Goal: Navigation & Orientation: Find specific page/section

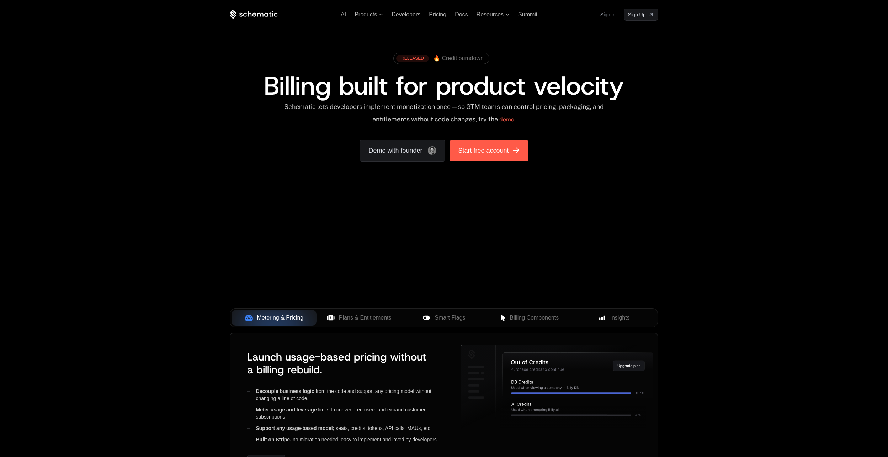
click at [481, 152] on span "Start free account" at bounding box center [483, 150] width 51 height 10
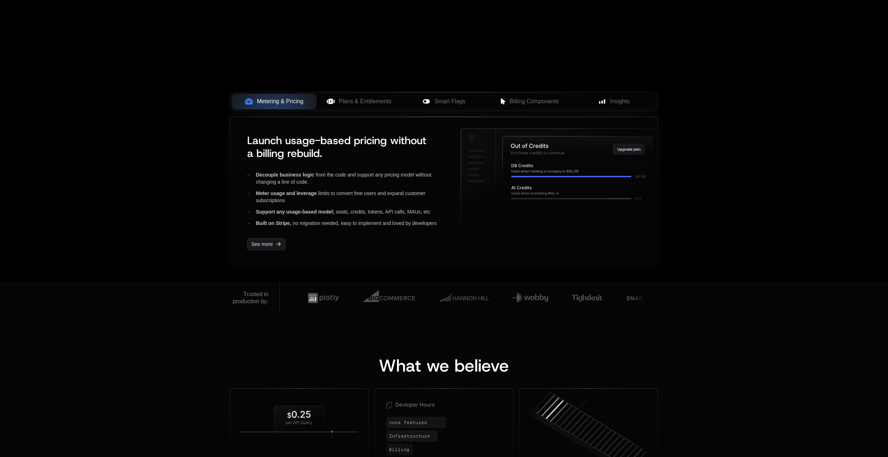
scroll to position [178, 0]
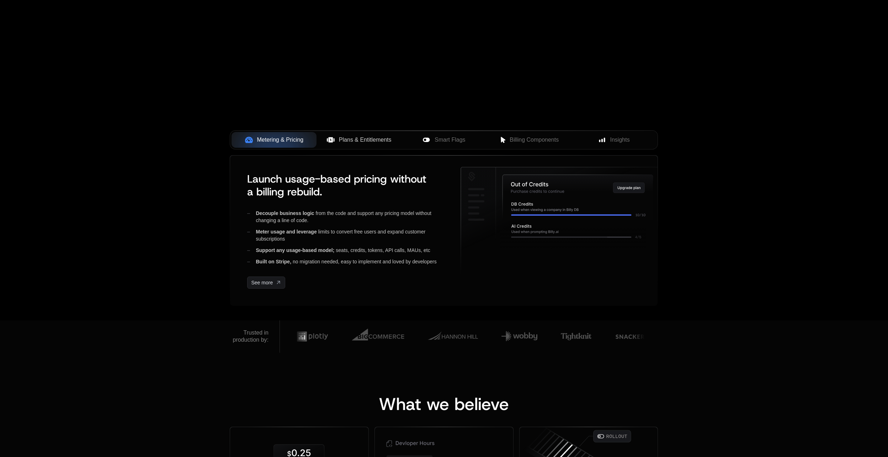
click at [355, 140] on span "Plans & Entitlements" at bounding box center [365, 139] width 53 height 9
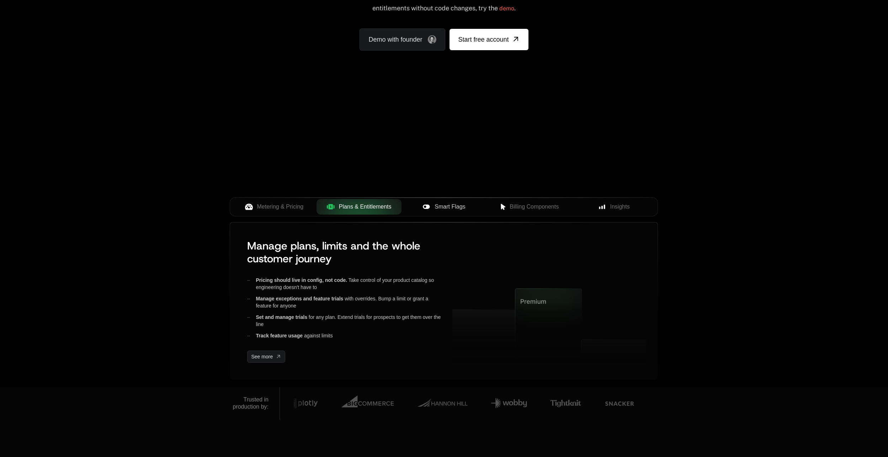
scroll to position [36, 0]
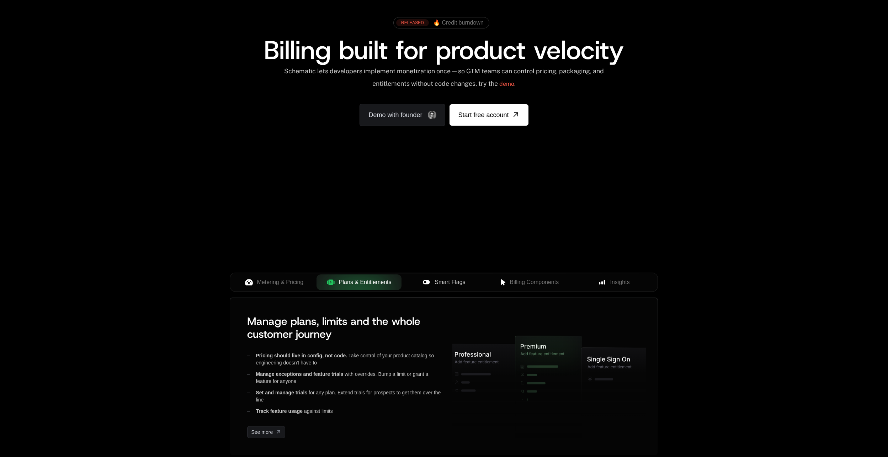
click at [452, 278] on span "Smart Flags" at bounding box center [450, 282] width 31 height 9
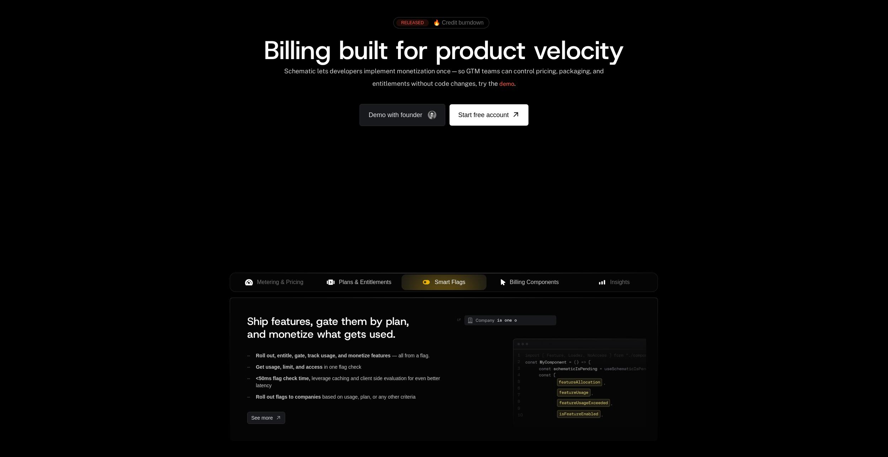
click at [519, 282] on span "Billing Components" at bounding box center [534, 282] width 49 height 9
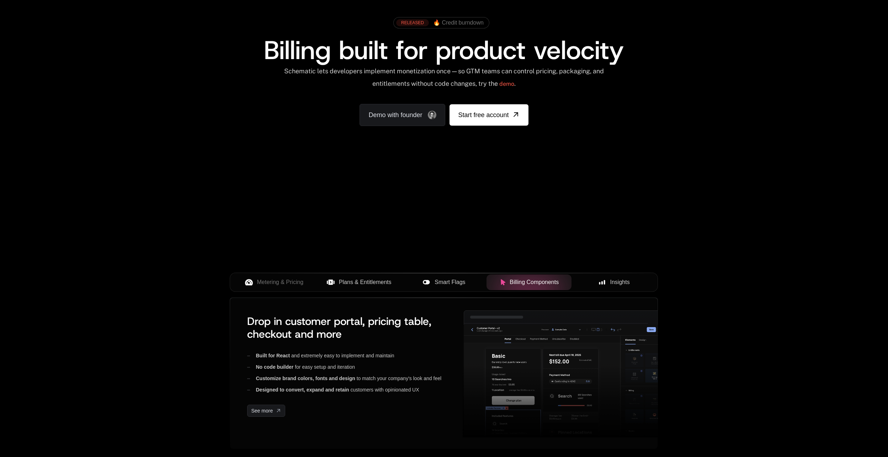
click at [622, 282] on span "Insights" at bounding box center [620, 282] width 20 height 9
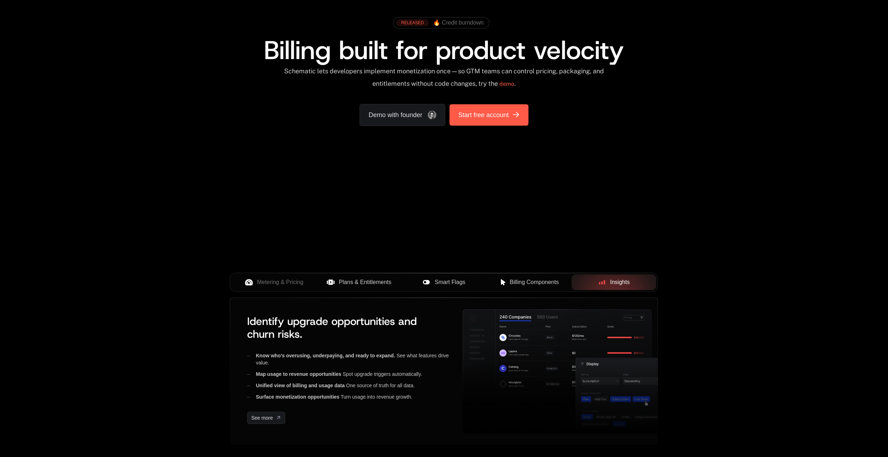
click at [489, 117] on span "Start free account" at bounding box center [483, 115] width 51 height 10
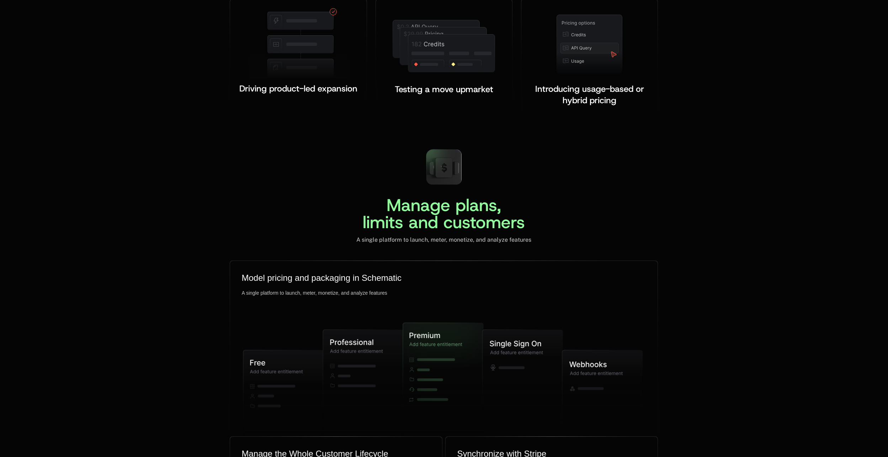
scroll to position [1280, 0]
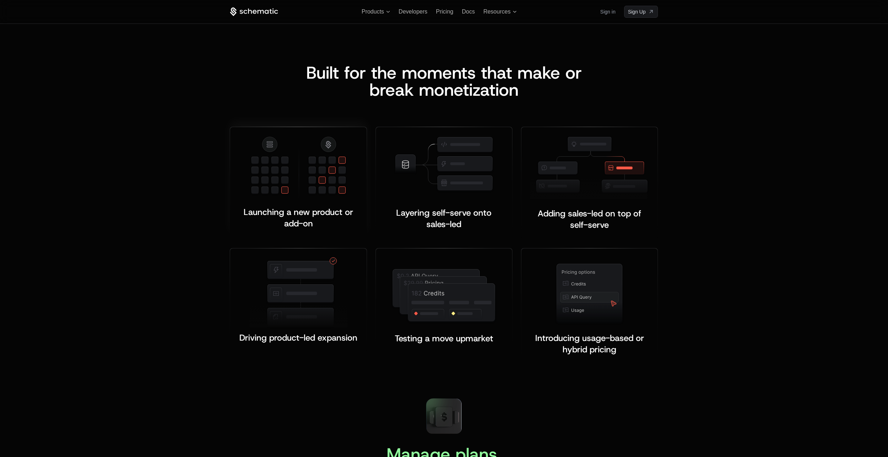
drag, startPoint x: 320, startPoint y: 166, endPoint x: 326, endPoint y: 180, distance: 15.1
click at [320, 166] on img at bounding box center [299, 167] width 98 height 65
click at [331, 184] on img at bounding box center [299, 167] width 98 height 65
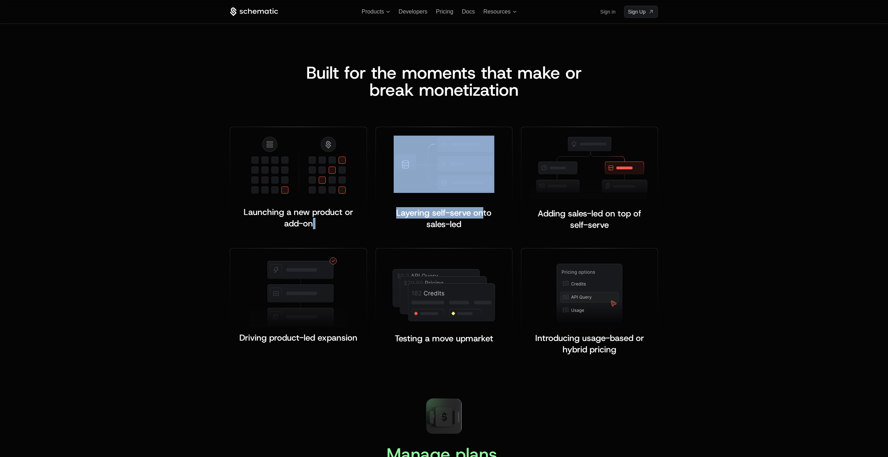
drag, startPoint x: 480, startPoint y: 208, endPoint x: 378, endPoint y: 241, distance: 107.2
click at [378, 241] on div "Layering self-serve onto sales-led ﻿ ﻿" at bounding box center [443, 185] width 145 height 117
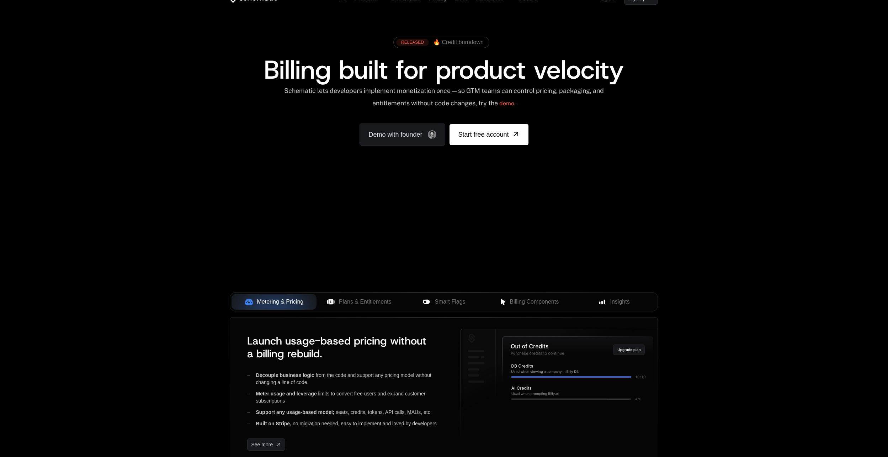
scroll to position [0, 0]
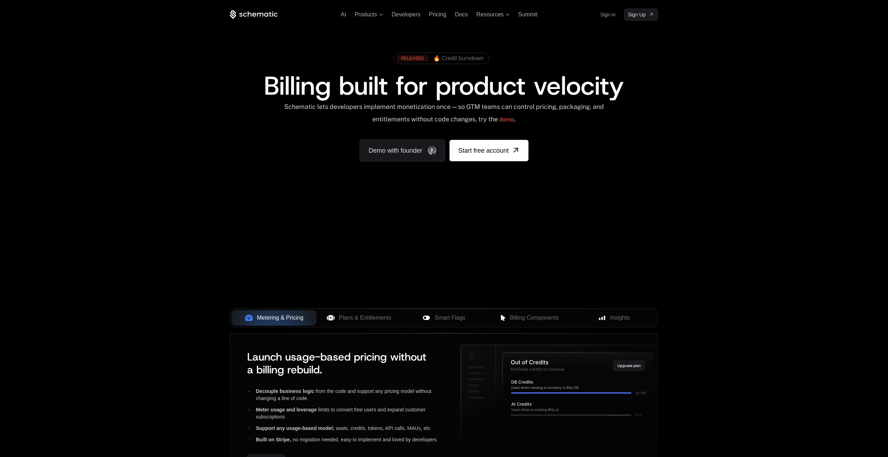
click at [434, 18] on div "AI Products Developers Pricing Docs Resources Summit Sign in Sign Up" at bounding box center [444, 15] width 428 height 12
click at [434, 13] on span "Pricing" at bounding box center [437, 14] width 17 height 6
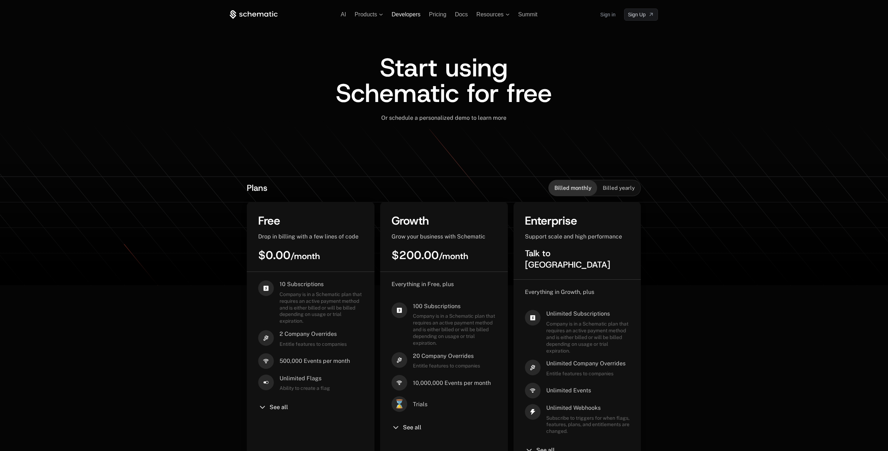
click at [405, 14] on span "Developers" at bounding box center [406, 14] width 29 height 6
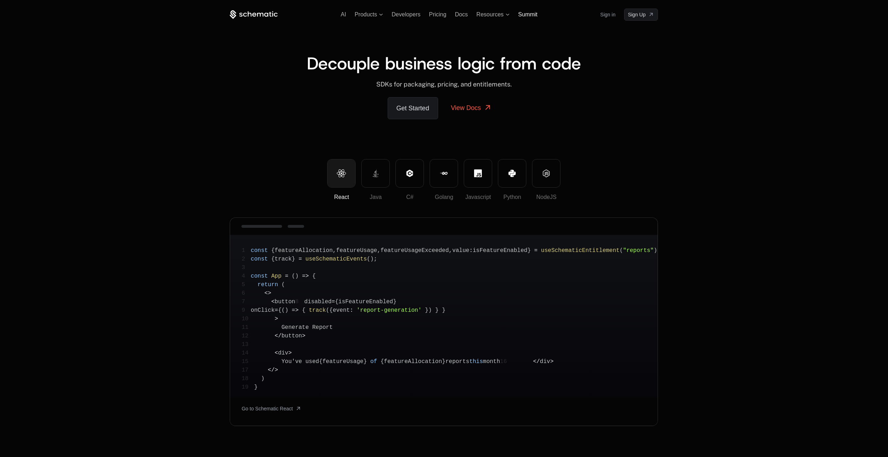
click at [524, 15] on span "Summit" at bounding box center [527, 14] width 19 height 6
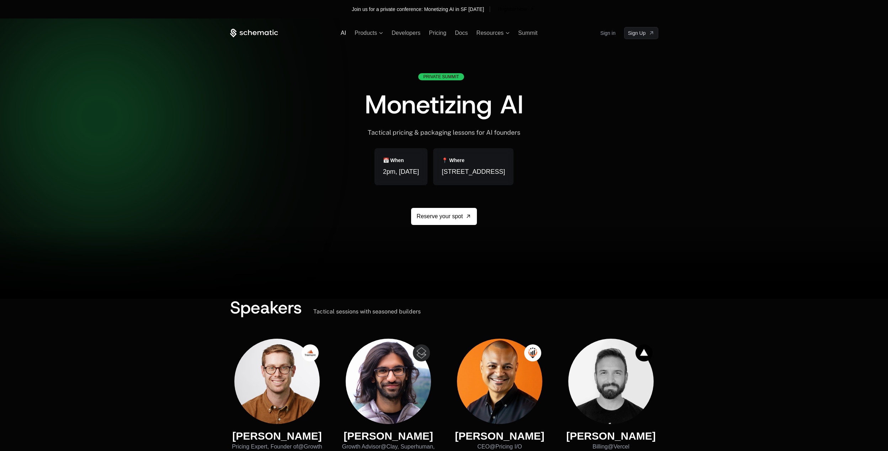
click at [341, 33] on span "AI" at bounding box center [343, 33] width 5 height 6
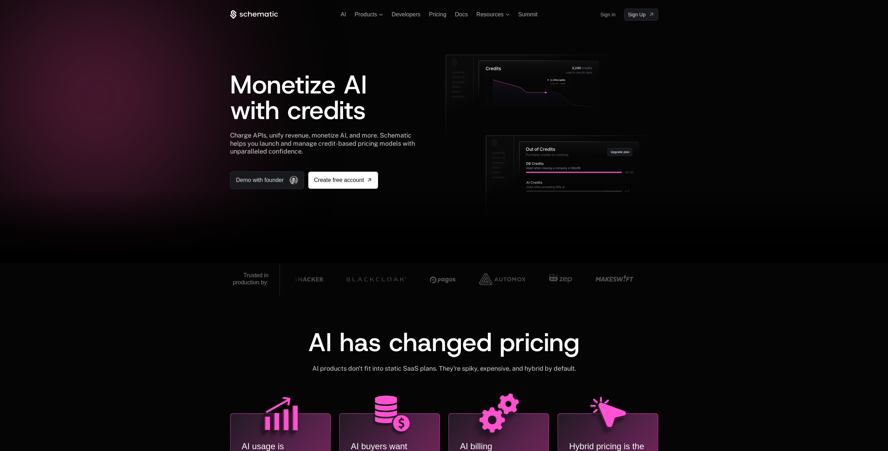
click at [232, 18] on icon at bounding box center [254, 14] width 48 height 9
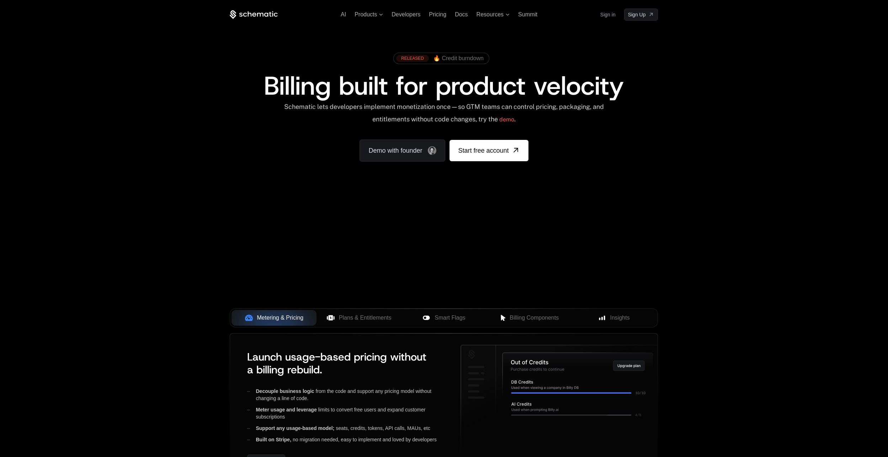
click at [254, 8] on div "AI Products Developers Pricing Docs Resources Summit Sign in Sign Up RELEASED 🔥…" at bounding box center [444, 106] width 888 height 213
